Goal: Find specific page/section: Find specific page/section

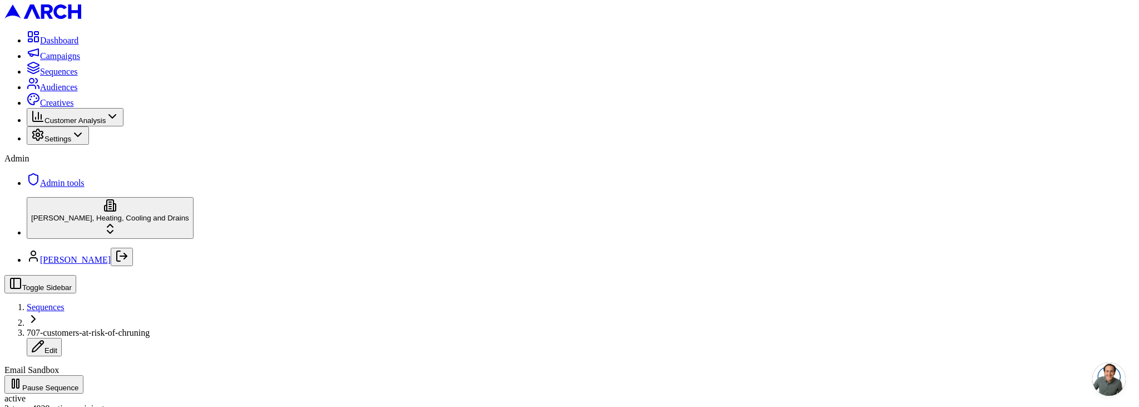
scroll to position [114, 0]
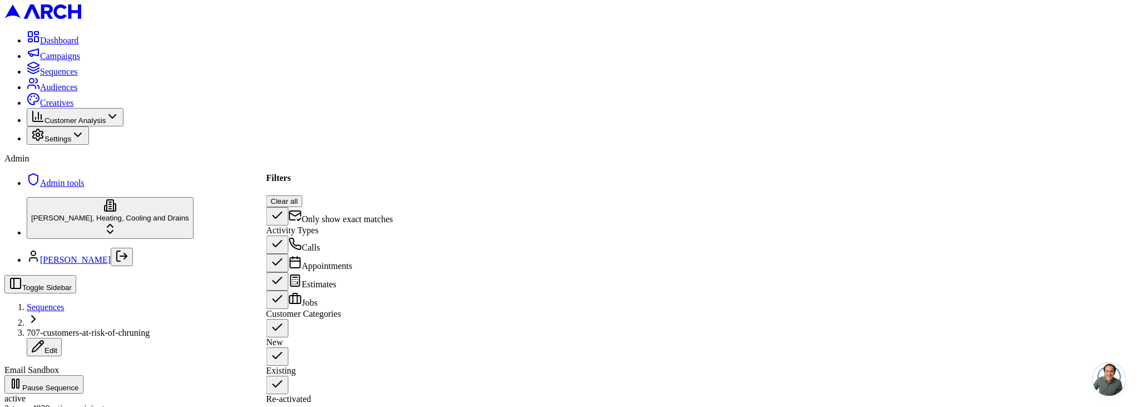
click at [278, 358] on button "Existing" at bounding box center [277, 356] width 22 height 18
click at [282, 379] on button "Re-activated" at bounding box center [279, 388] width 22 height 18
click at [277, 365] on button "Existing" at bounding box center [272, 366] width 9 height 3
click at [277, 393] on button "Re-activated" at bounding box center [272, 394] width 9 height 3
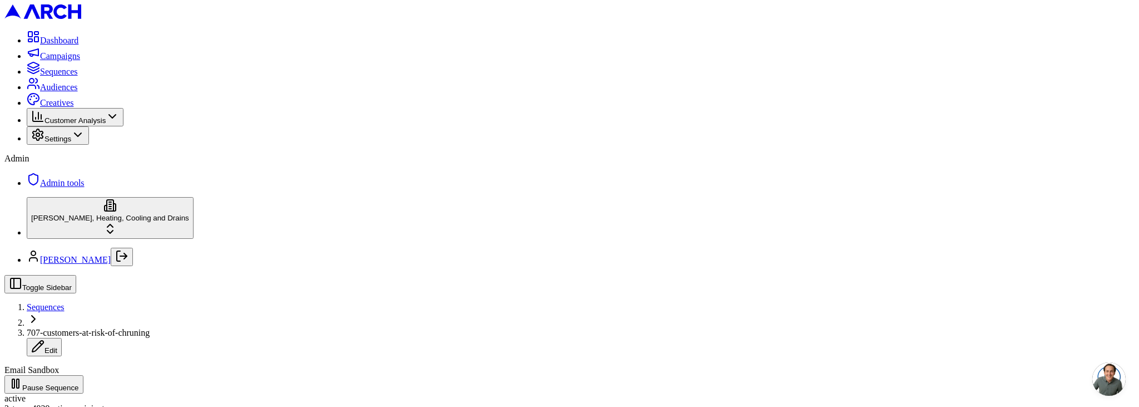
scroll to position [90, 0]
type input "sno"
